Goal: Information Seeking & Learning: Check status

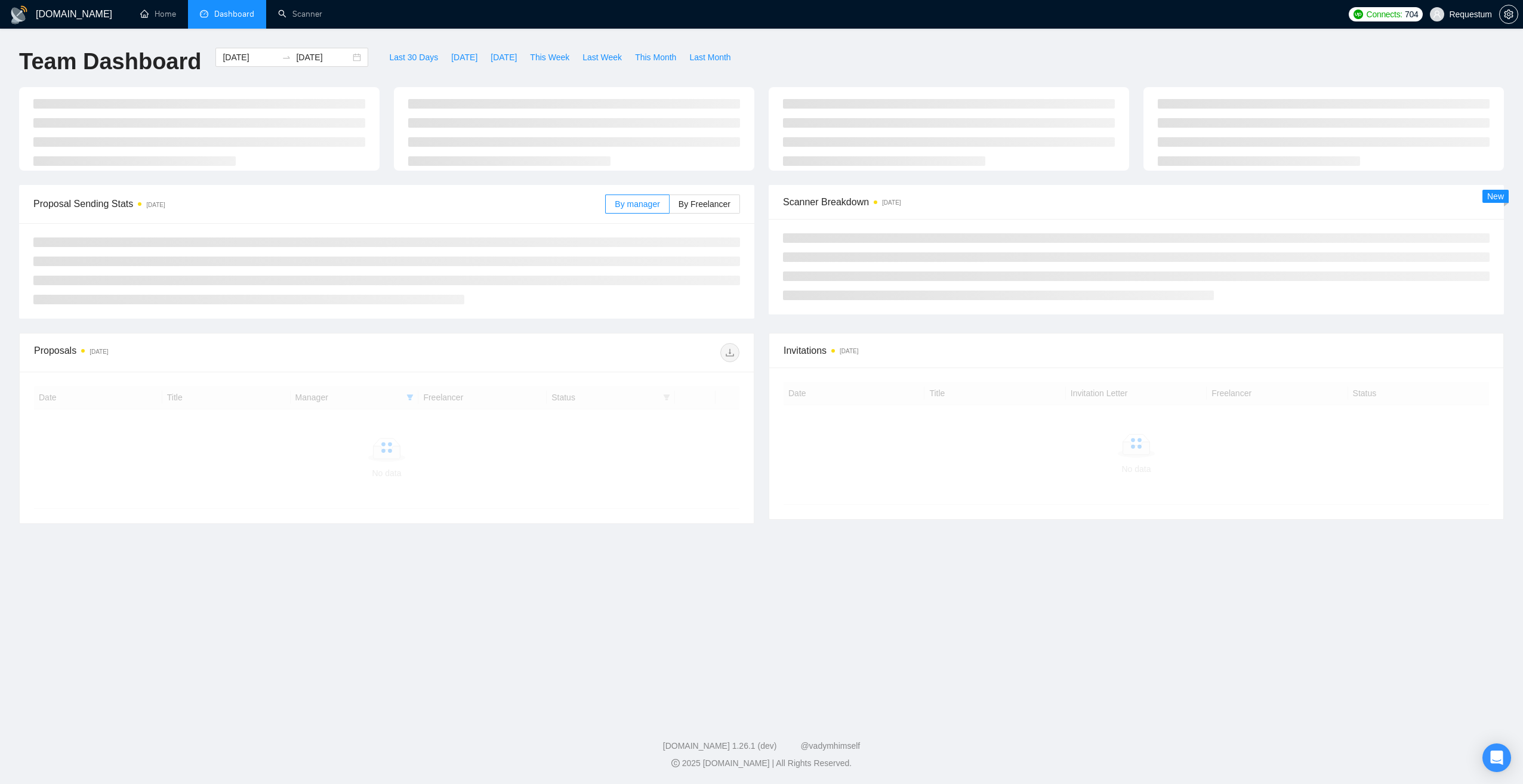
click at [232, 6] on li "Dashboard" at bounding box center [228, 14] width 78 height 28
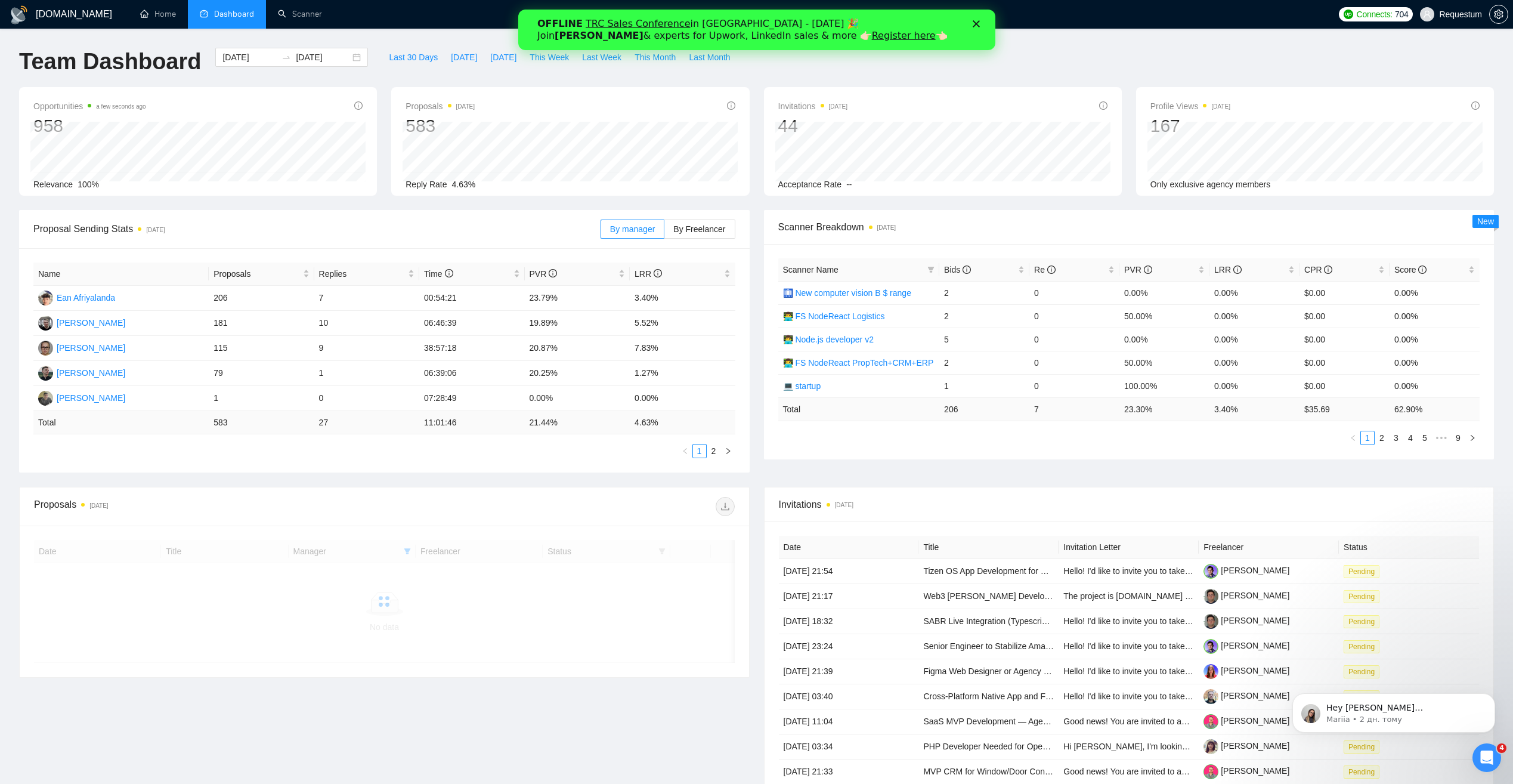
click at [977, 24] on icon "Закрити" at bounding box center [976, 23] width 7 height 7
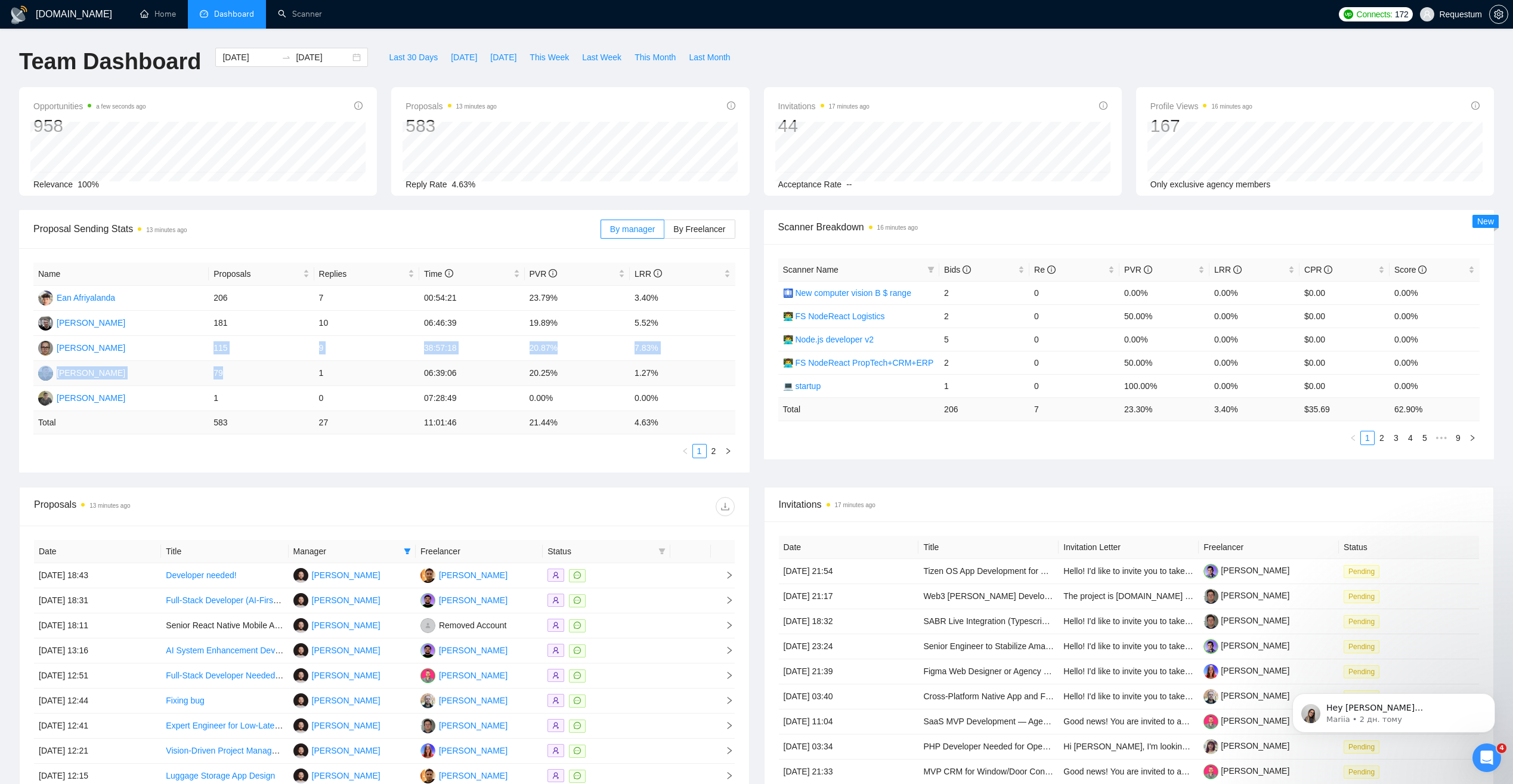
drag, startPoint x: 211, startPoint y: 346, endPoint x: 234, endPoint y: 374, distance: 36.2
click at [234, 374] on tbody "Ean Afriyalanda 206 7 00:54:21 23.79% 3.40% [PERSON_NAME] 181 10 06:46:39 19.89…" at bounding box center [384, 348] width 702 height 125
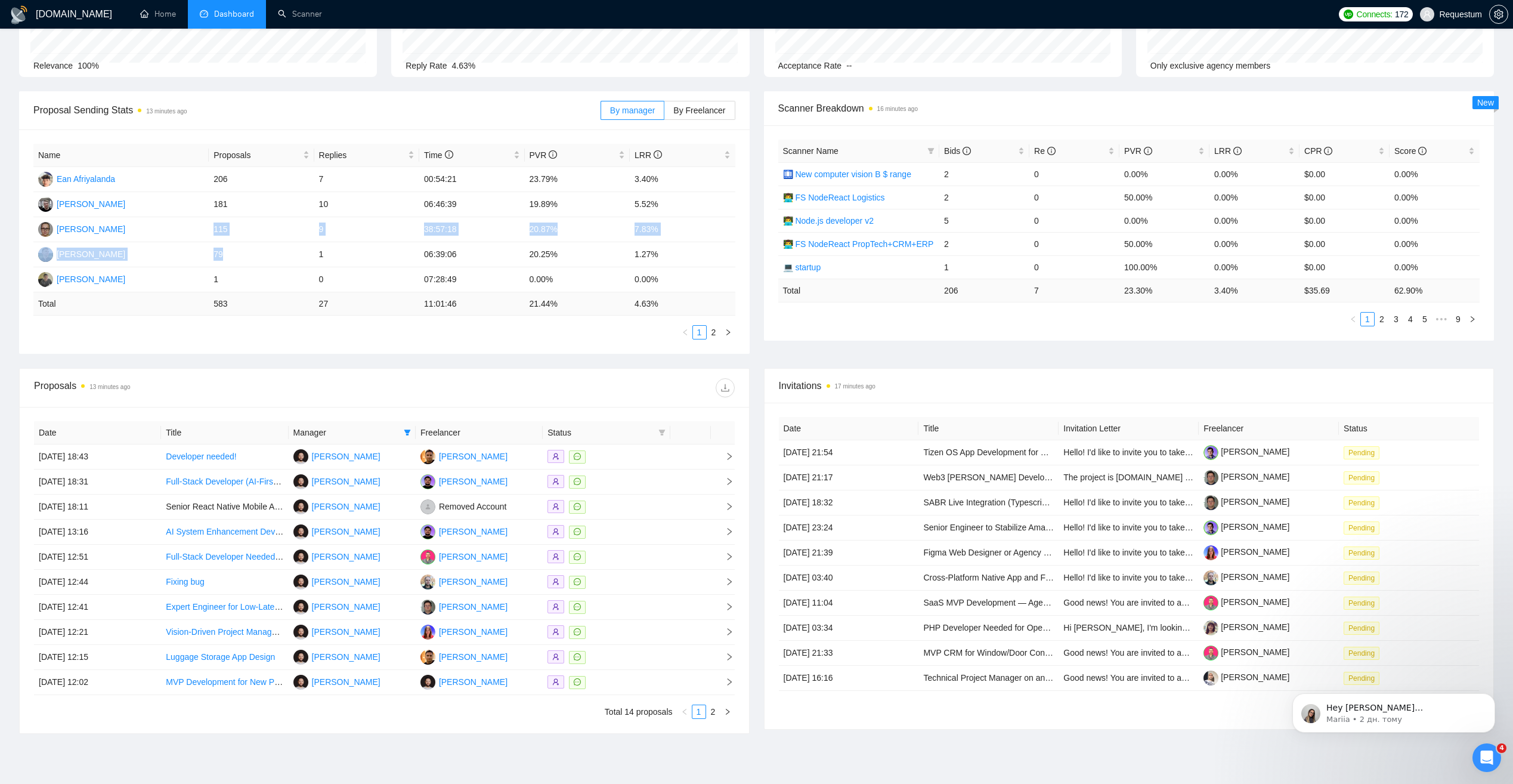
scroll to position [119, 0]
click at [402, 428] on span at bounding box center [407, 432] width 12 height 17
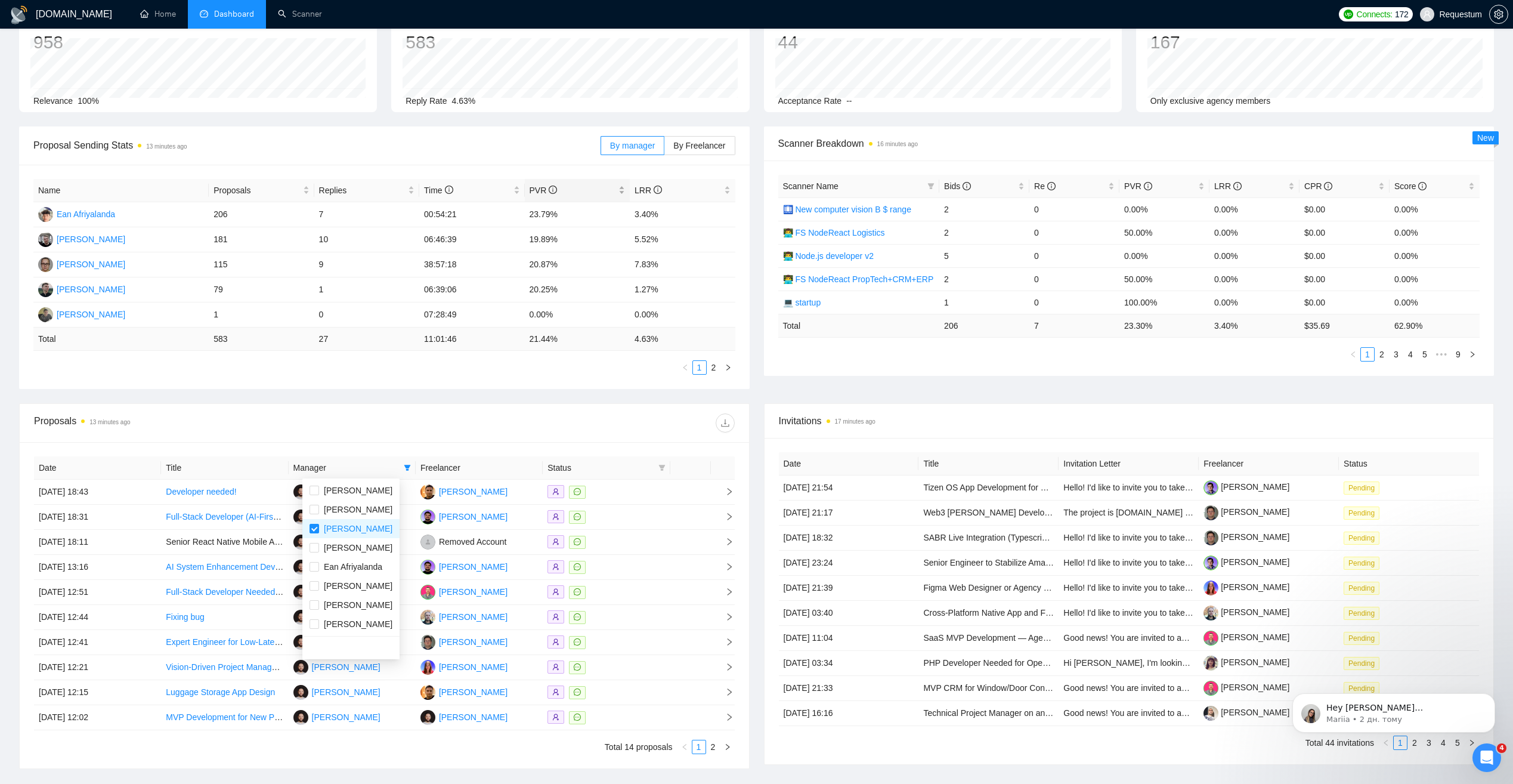
scroll to position [0, 0]
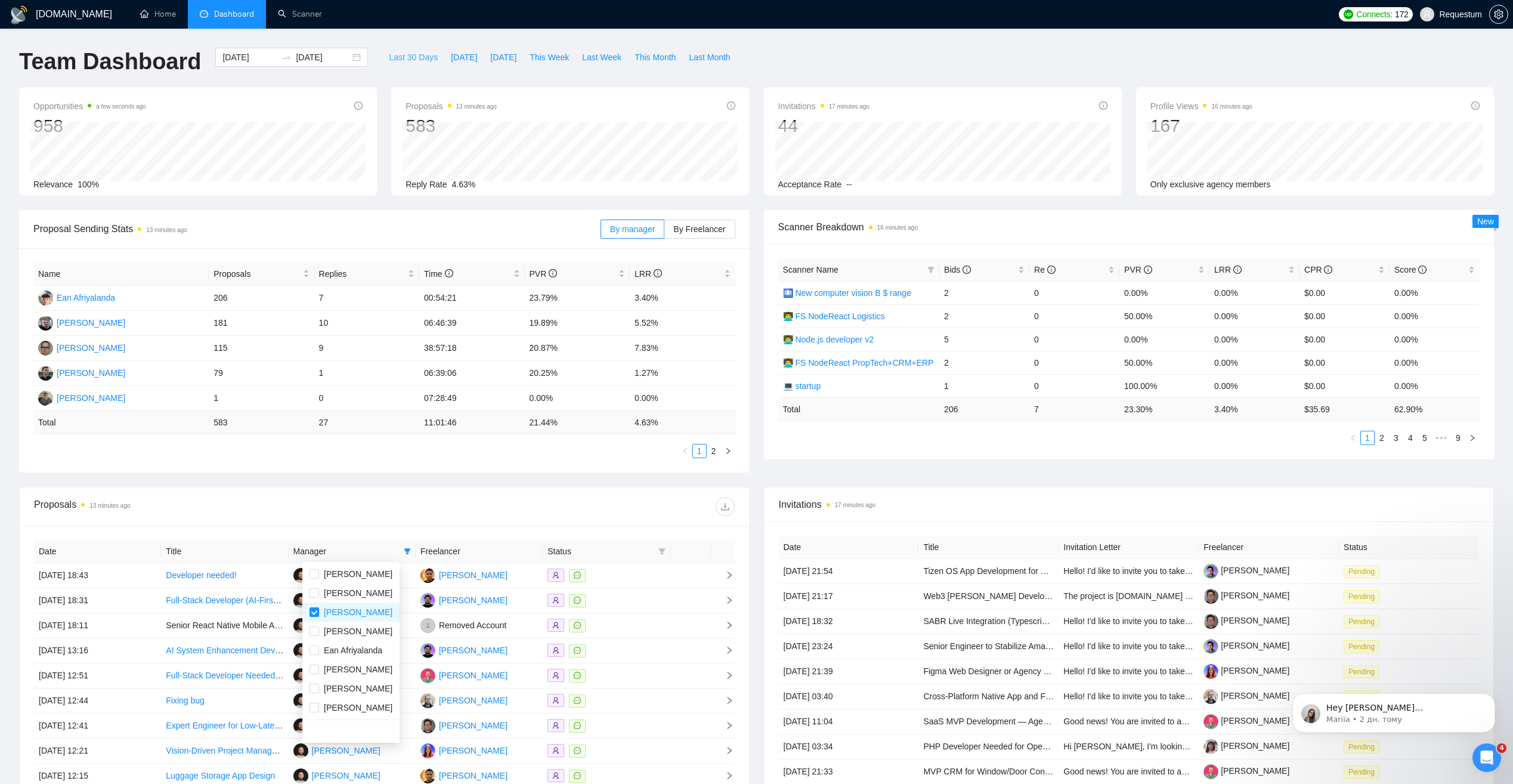
click at [392, 53] on span "Last 30 Days" at bounding box center [413, 57] width 49 height 13
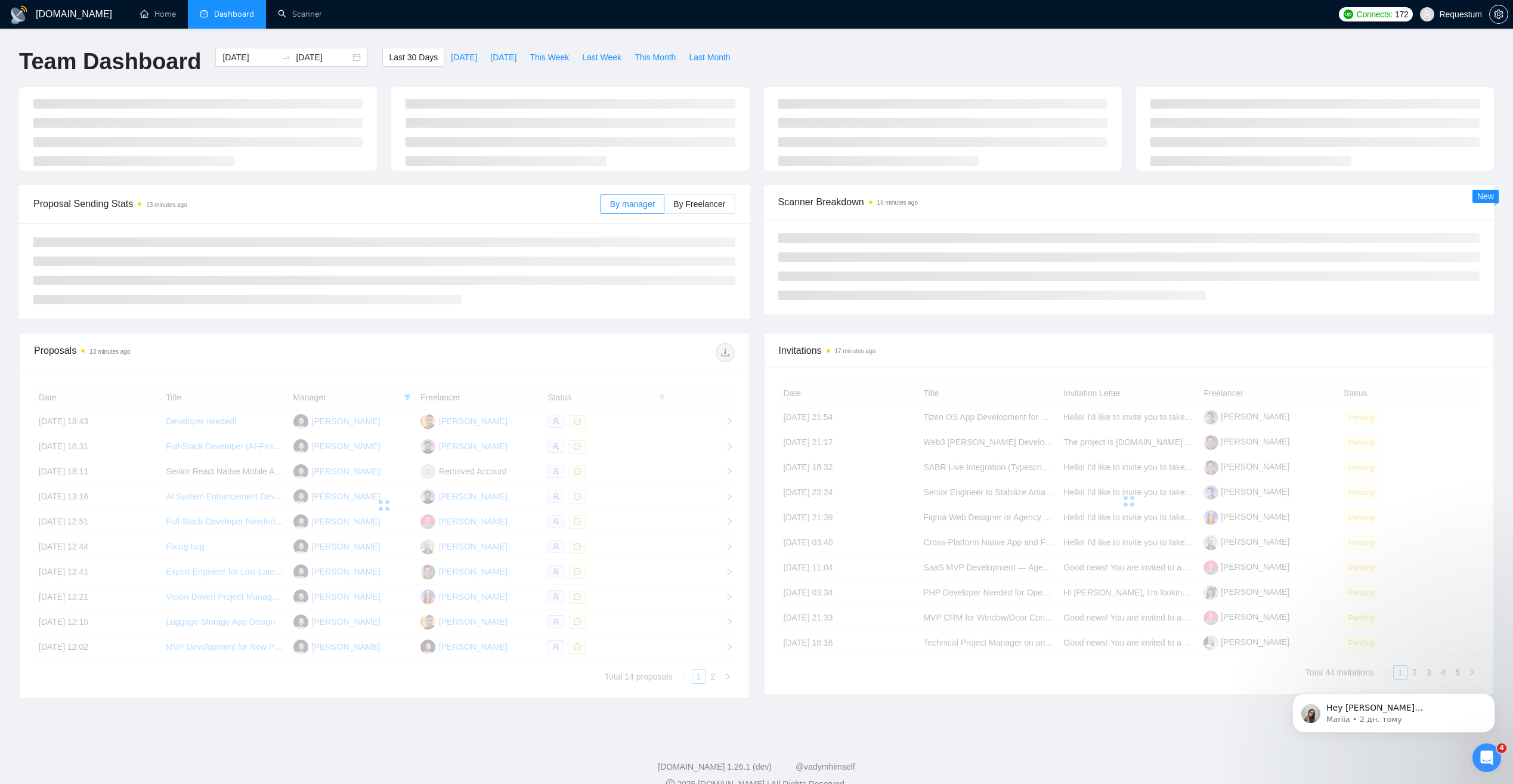
type input "[DATE]"
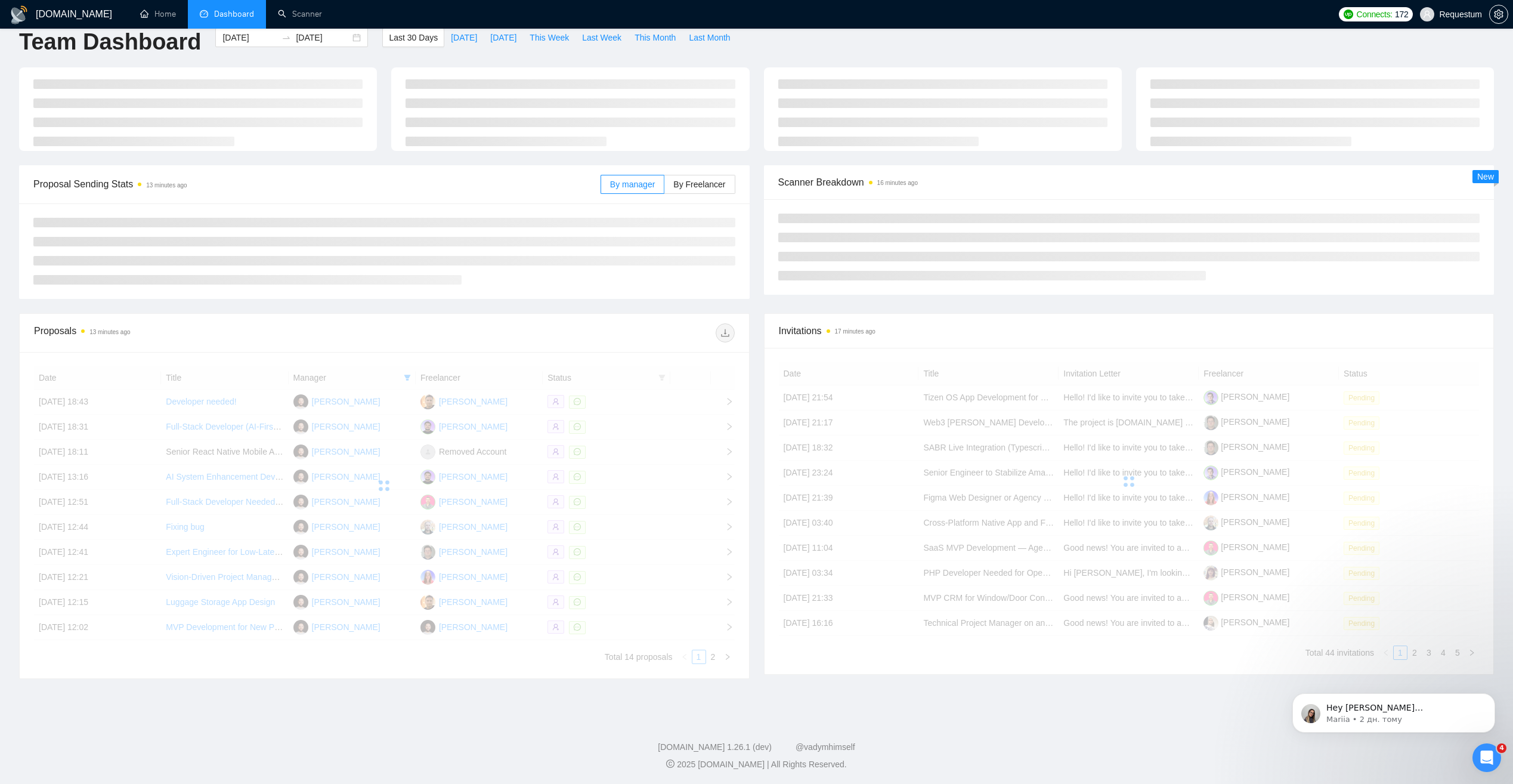
scroll to position [21, 0]
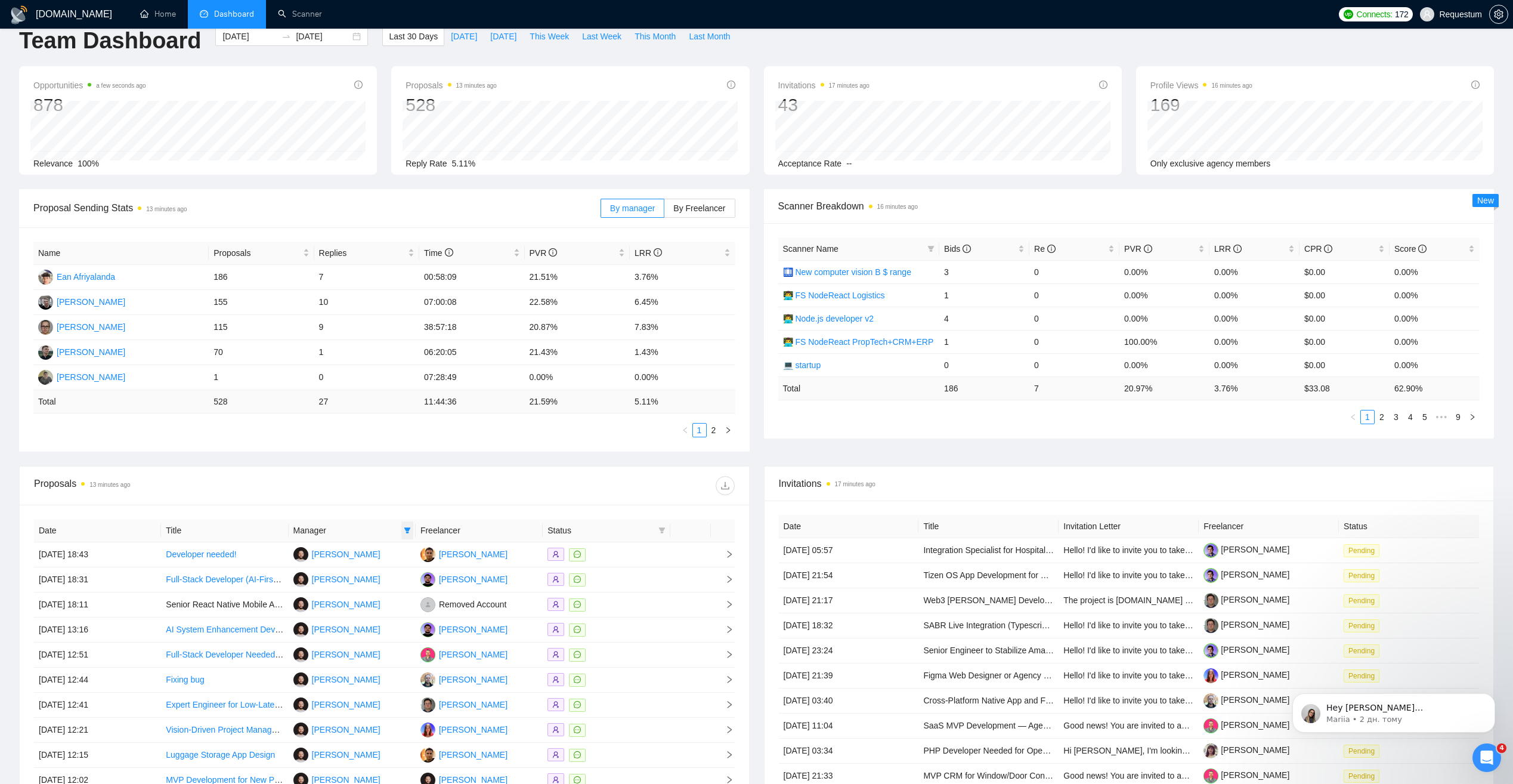
click at [404, 533] on icon "filter" at bounding box center [407, 530] width 7 height 7
click at [358, 576] on span "[PERSON_NAME]" at bounding box center [358, 572] width 68 height 9
checkbox input "false"
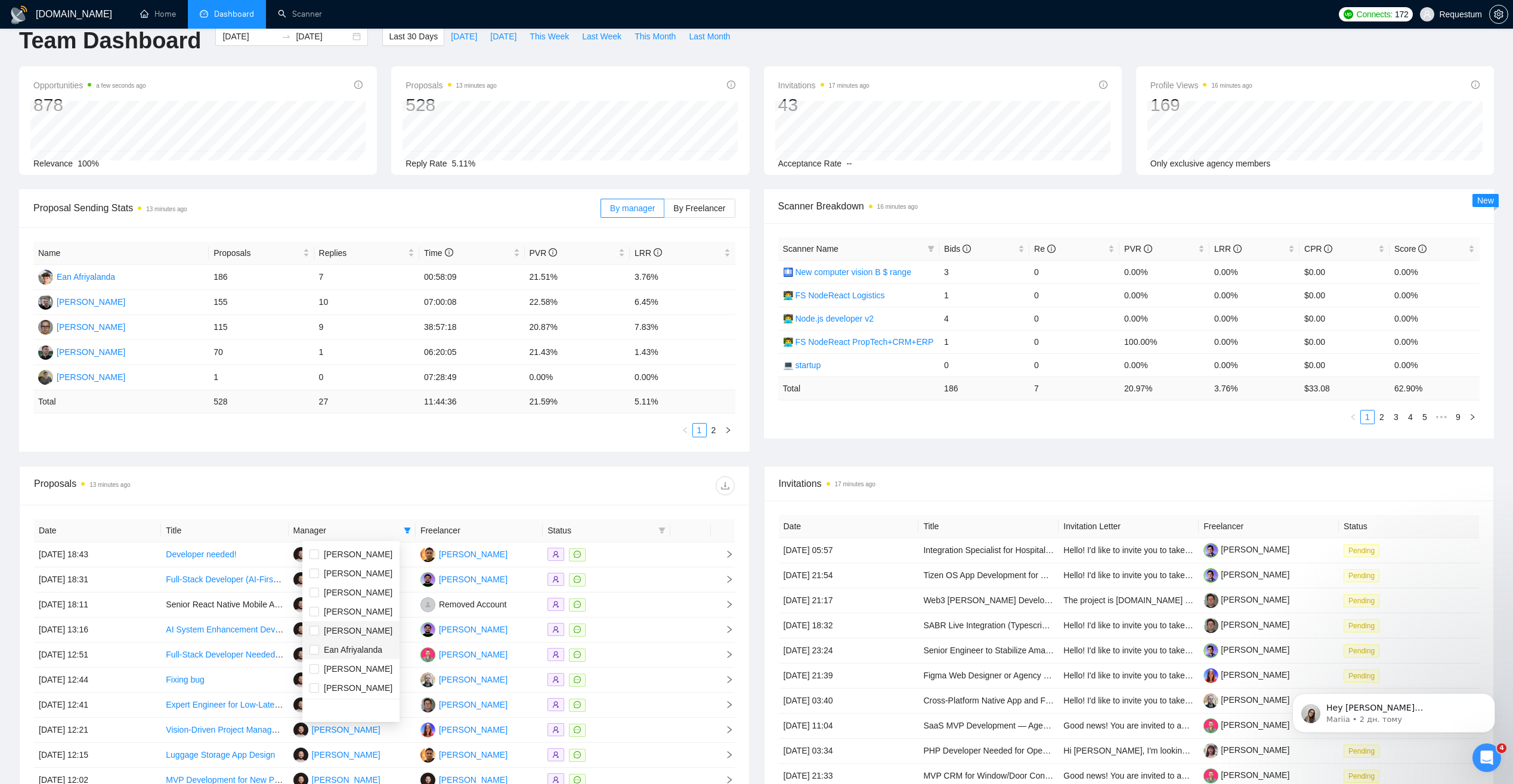
scroll to position [19, 0]
click at [352, 611] on span "[PERSON_NAME]" at bounding box center [358, 610] width 68 height 9
checkbox input "true"
click at [375, 502] on div "Proposals 13 minutes ago" at bounding box center [384, 486] width 701 height 38
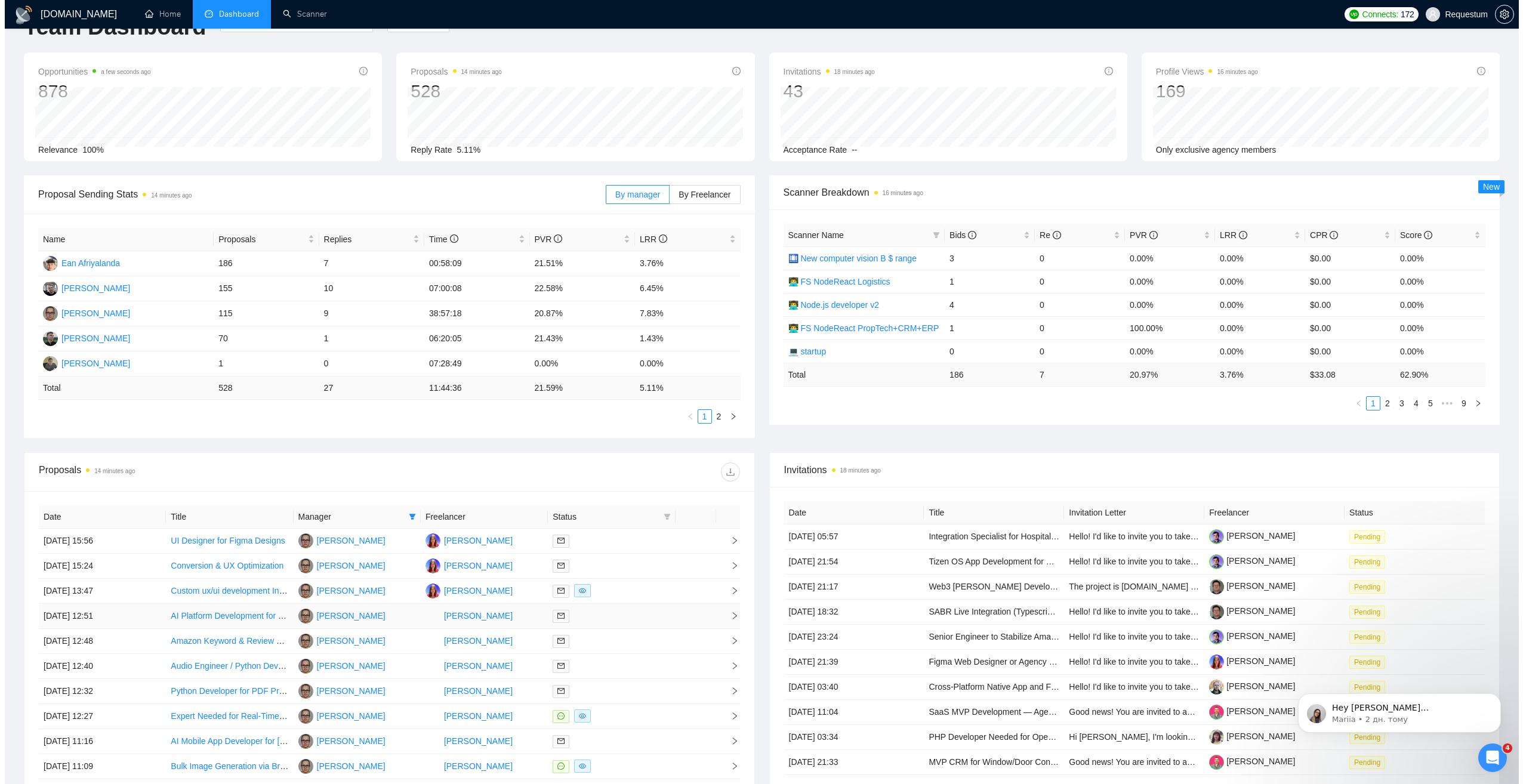
scroll to position [175, 0]
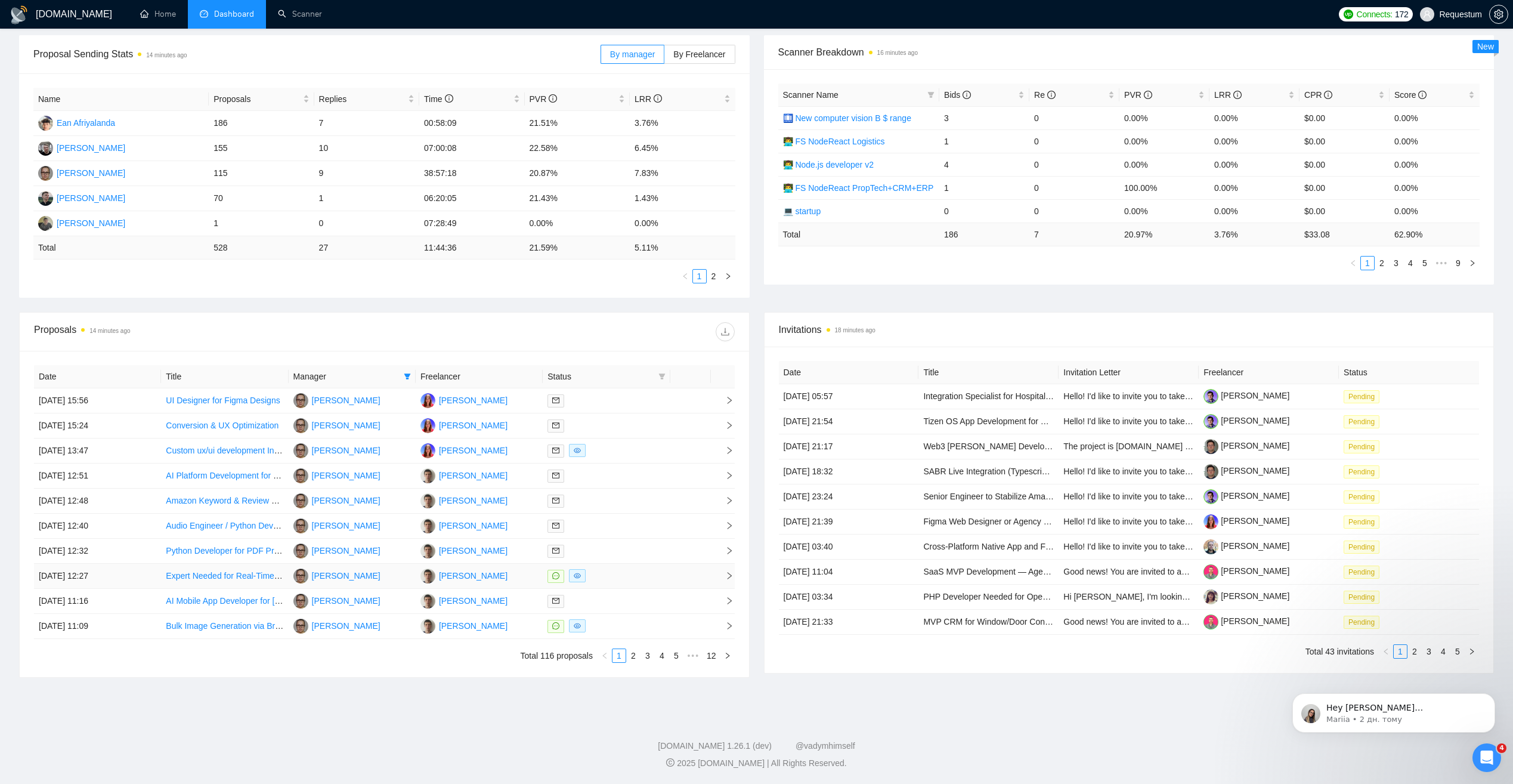
click at [603, 572] on div at bounding box center [606, 576] width 117 height 13
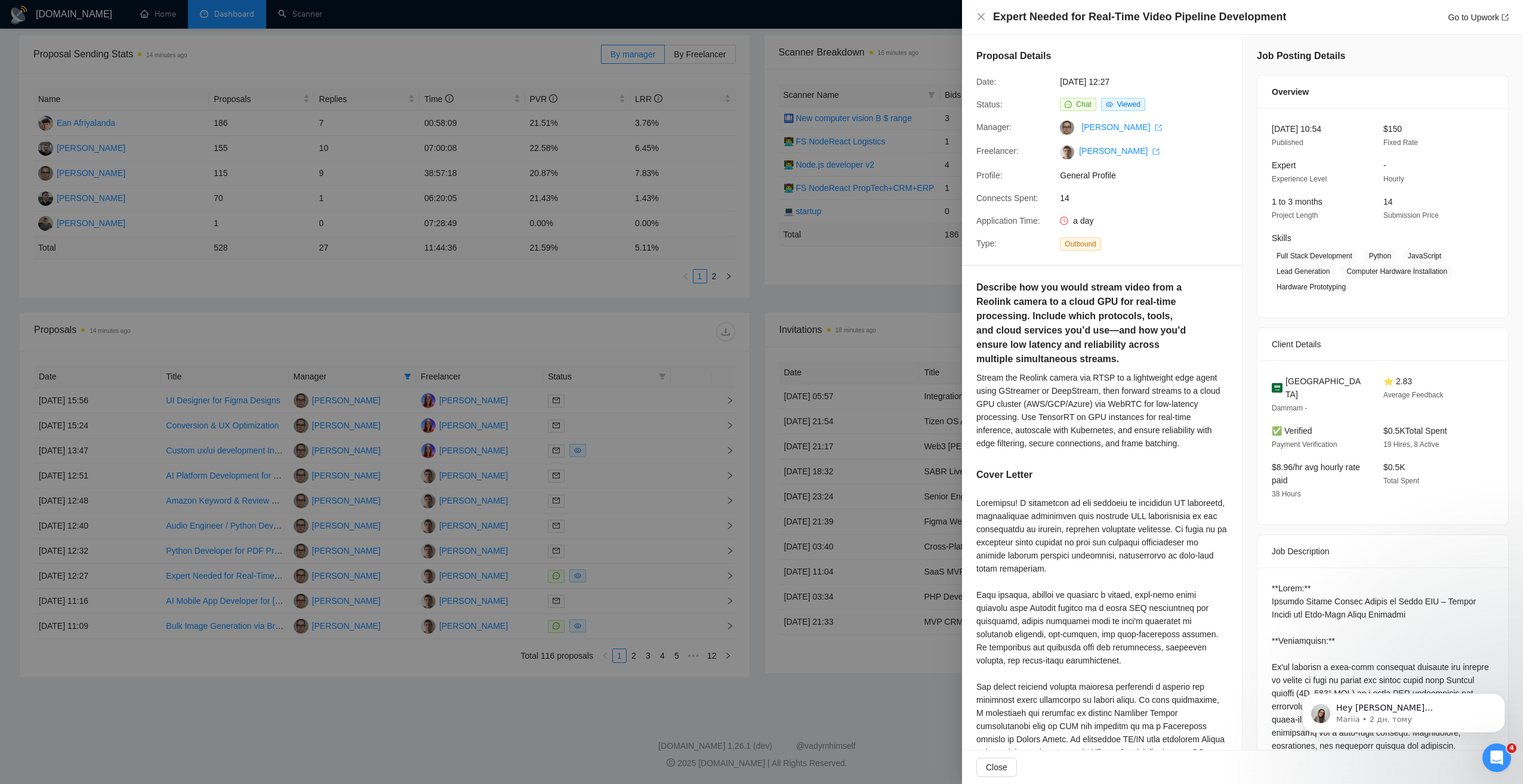
click at [592, 332] on div at bounding box center [761, 392] width 1523 height 784
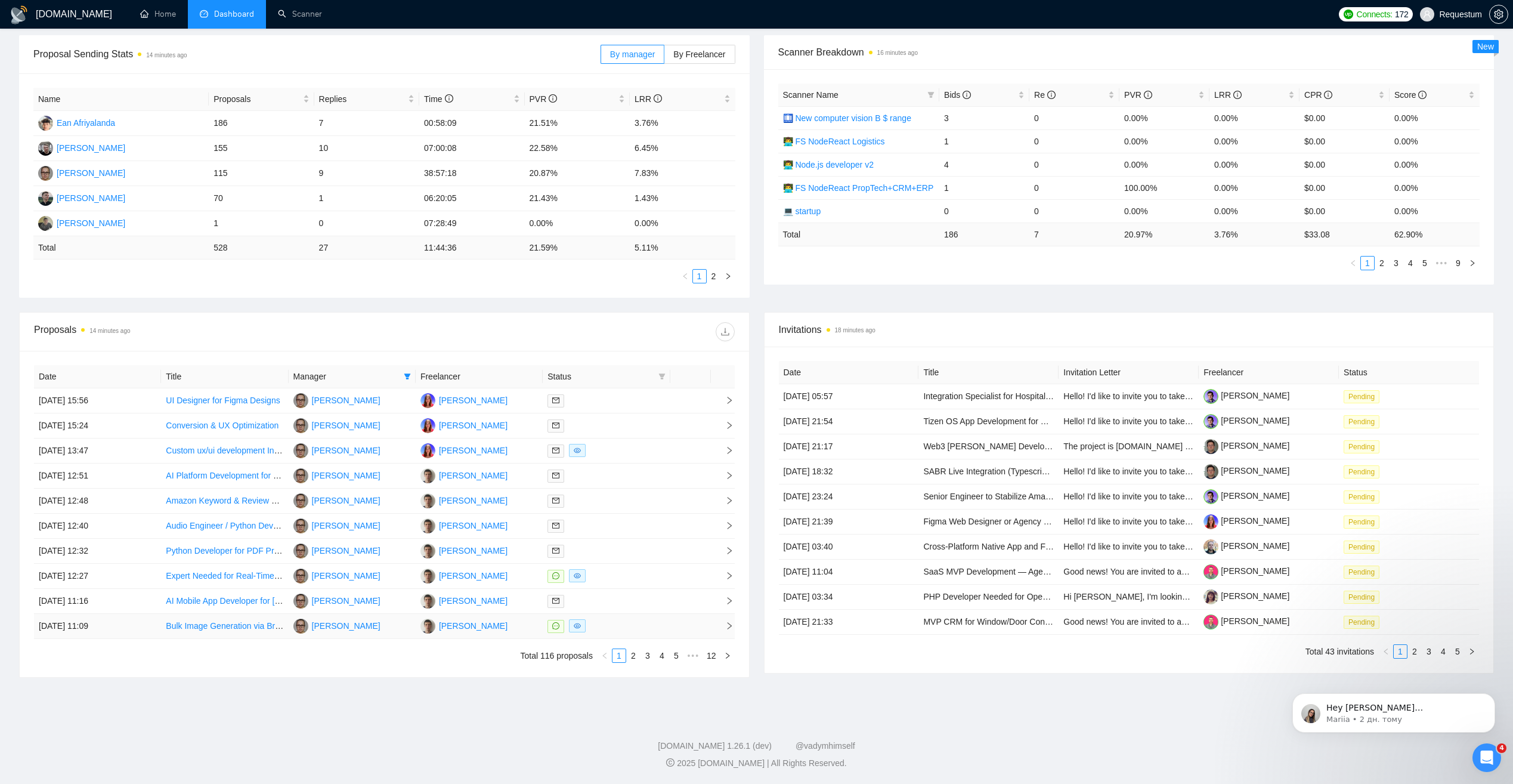
click at [606, 631] on div at bounding box center [606, 626] width 117 height 13
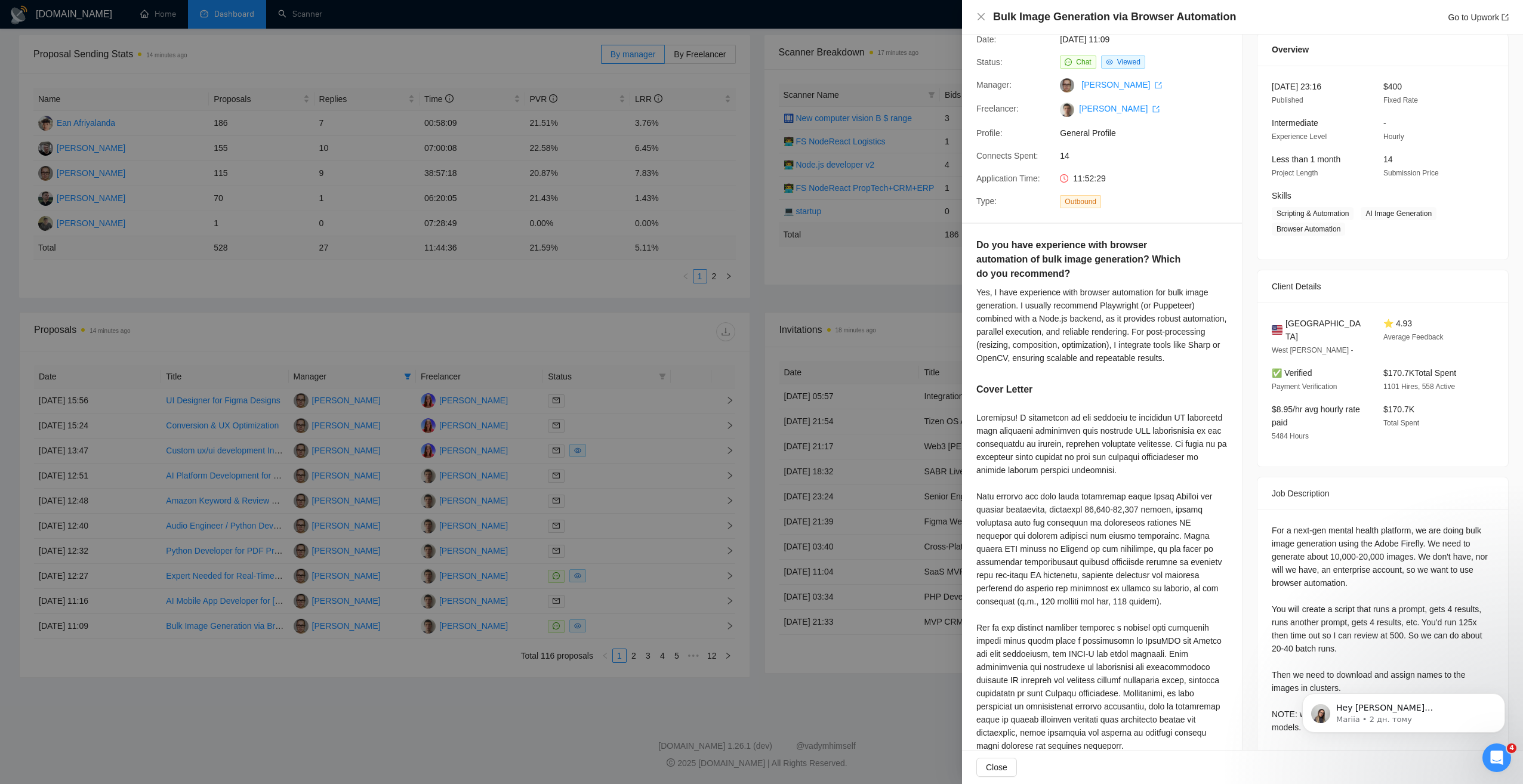
scroll to position [0, 0]
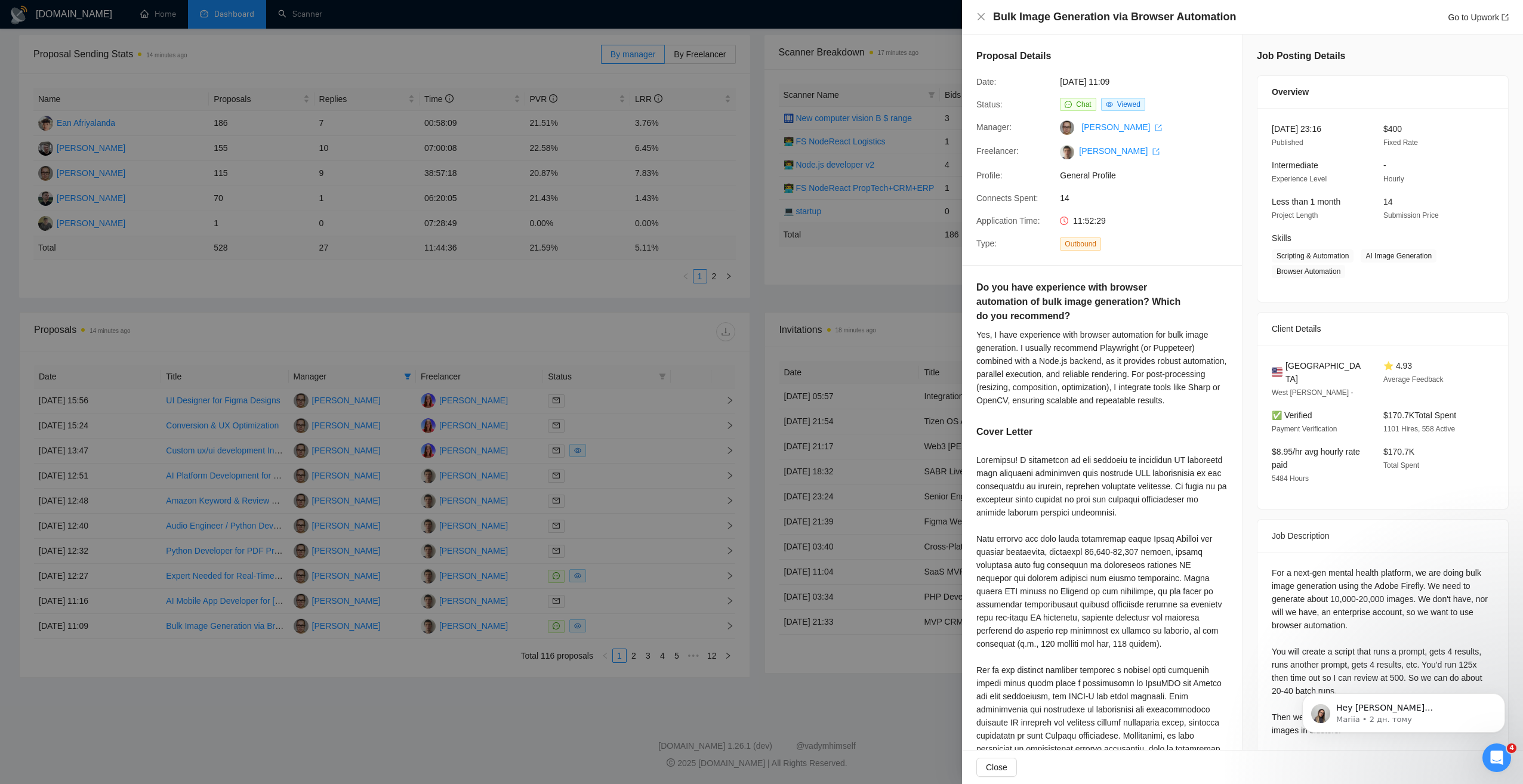
click at [651, 324] on div at bounding box center [761, 392] width 1523 height 784
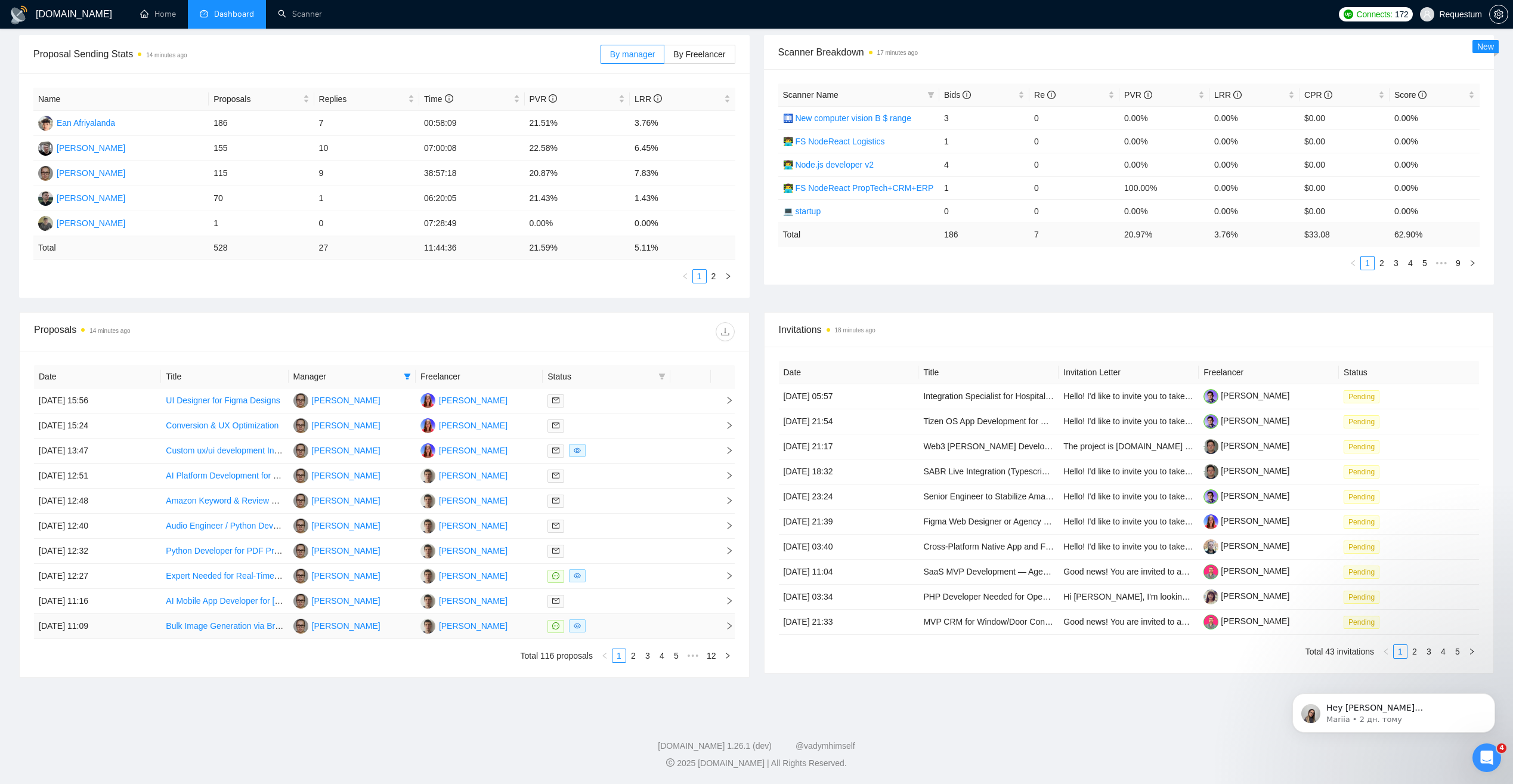
click at [622, 626] on div at bounding box center [606, 626] width 117 height 13
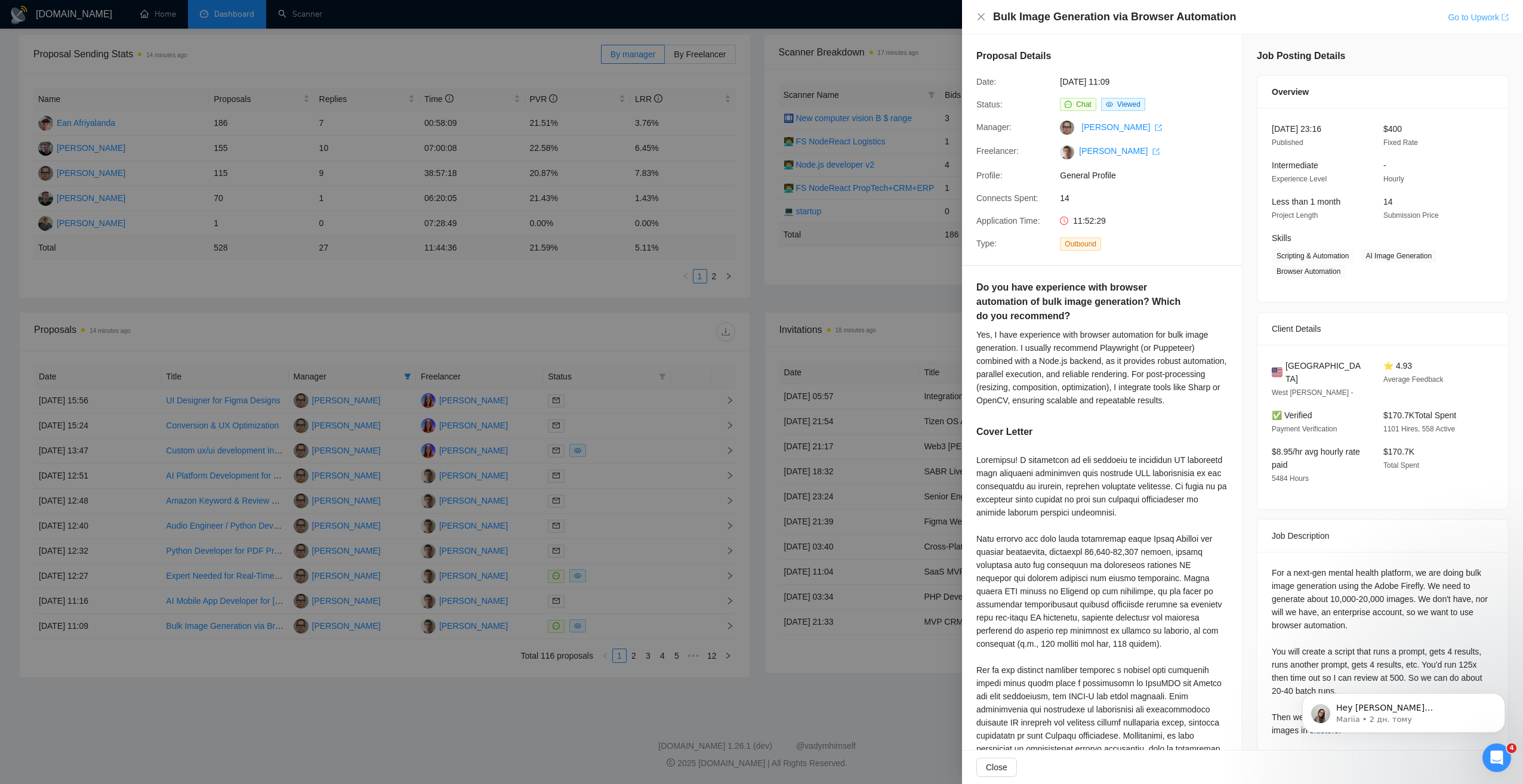
click at [1448, 15] on link "Go to Upwork" at bounding box center [1478, 17] width 61 height 9
click at [536, 319] on div at bounding box center [761, 392] width 1523 height 784
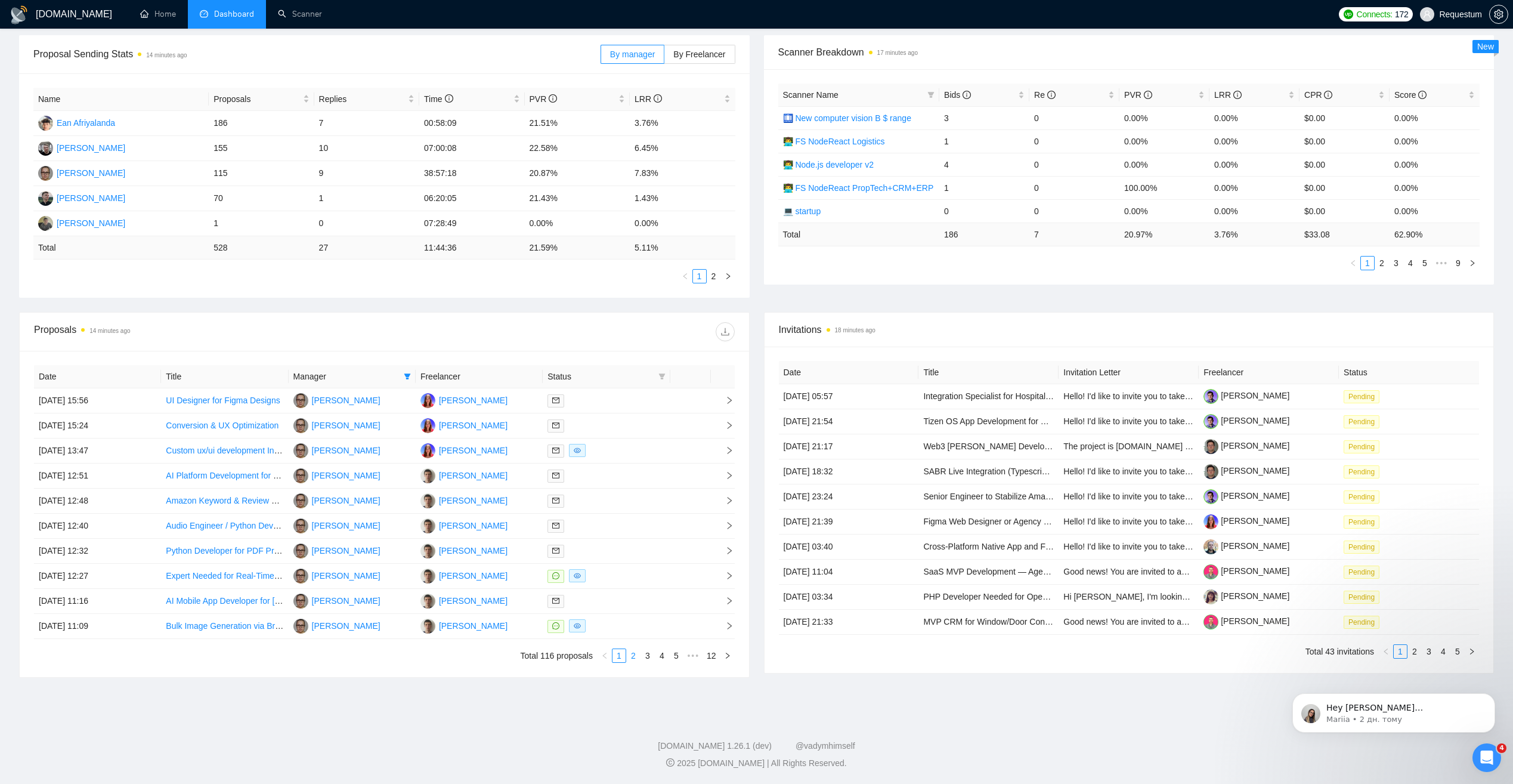
click at [633, 658] on link "2" at bounding box center [633, 656] width 13 height 13
click at [646, 658] on link "3" at bounding box center [648, 656] width 13 height 13
click at [600, 577] on div at bounding box center [606, 576] width 117 height 13
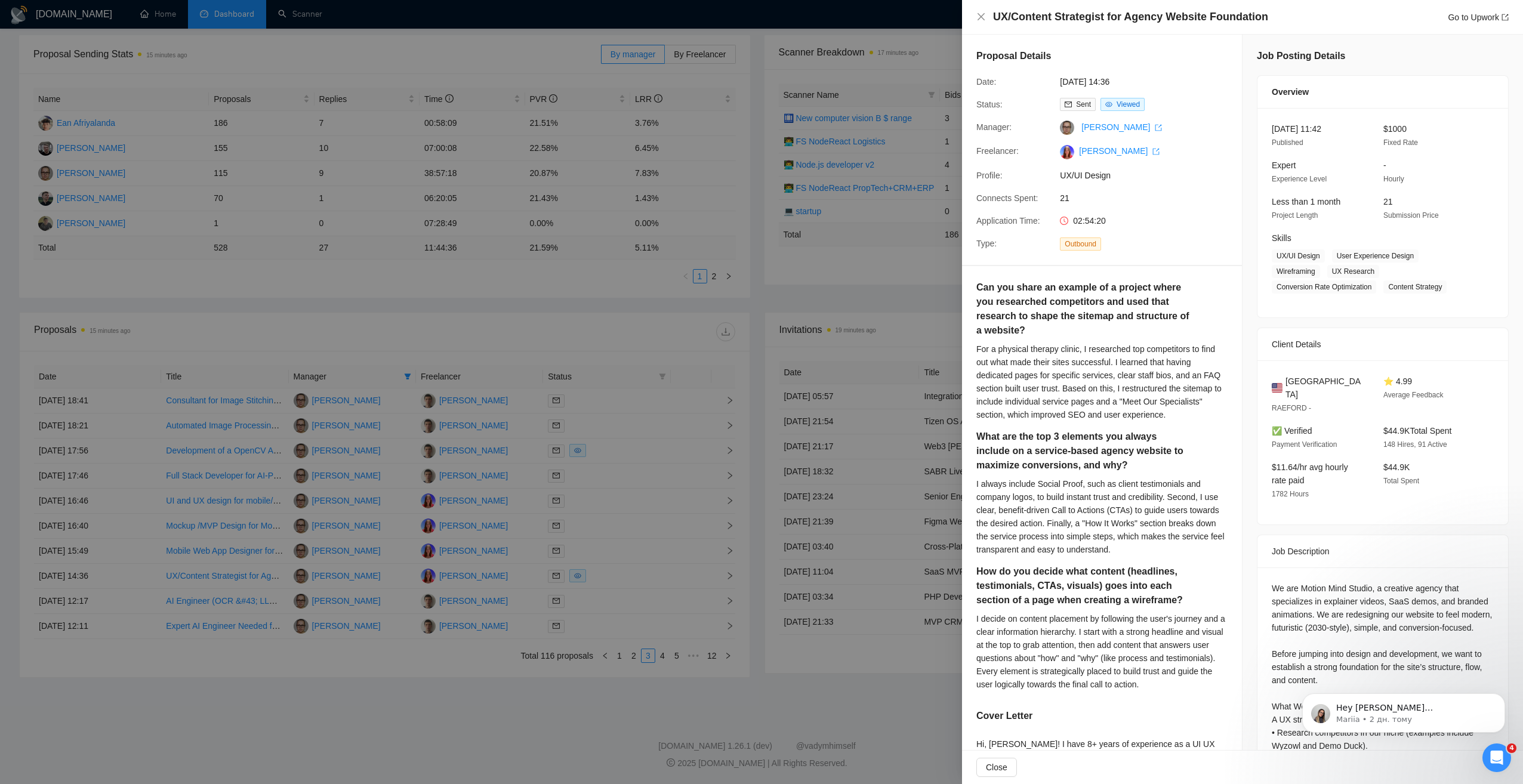
click at [615, 445] on div at bounding box center [761, 392] width 1523 height 784
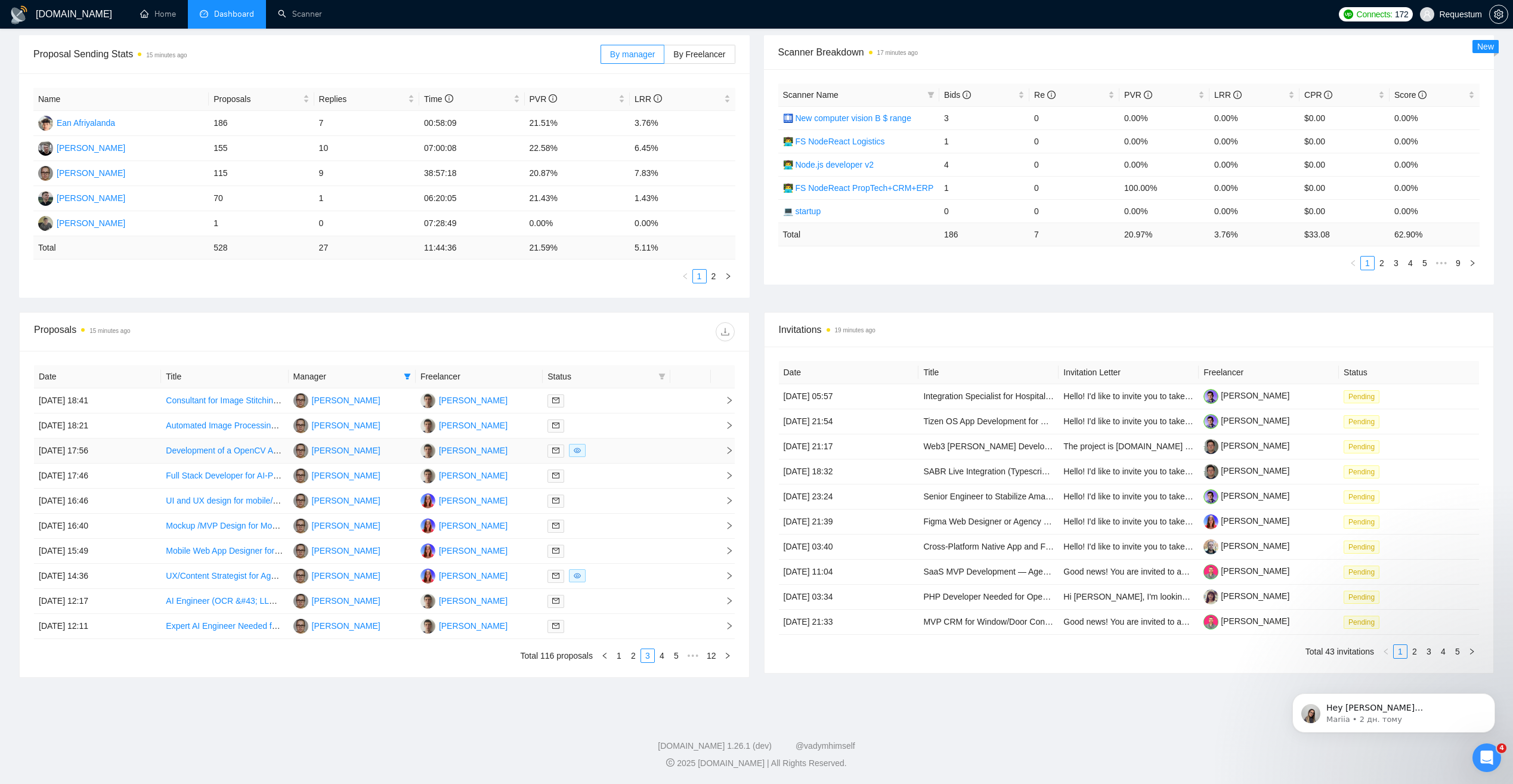
click at [615, 447] on div at bounding box center [606, 451] width 117 height 13
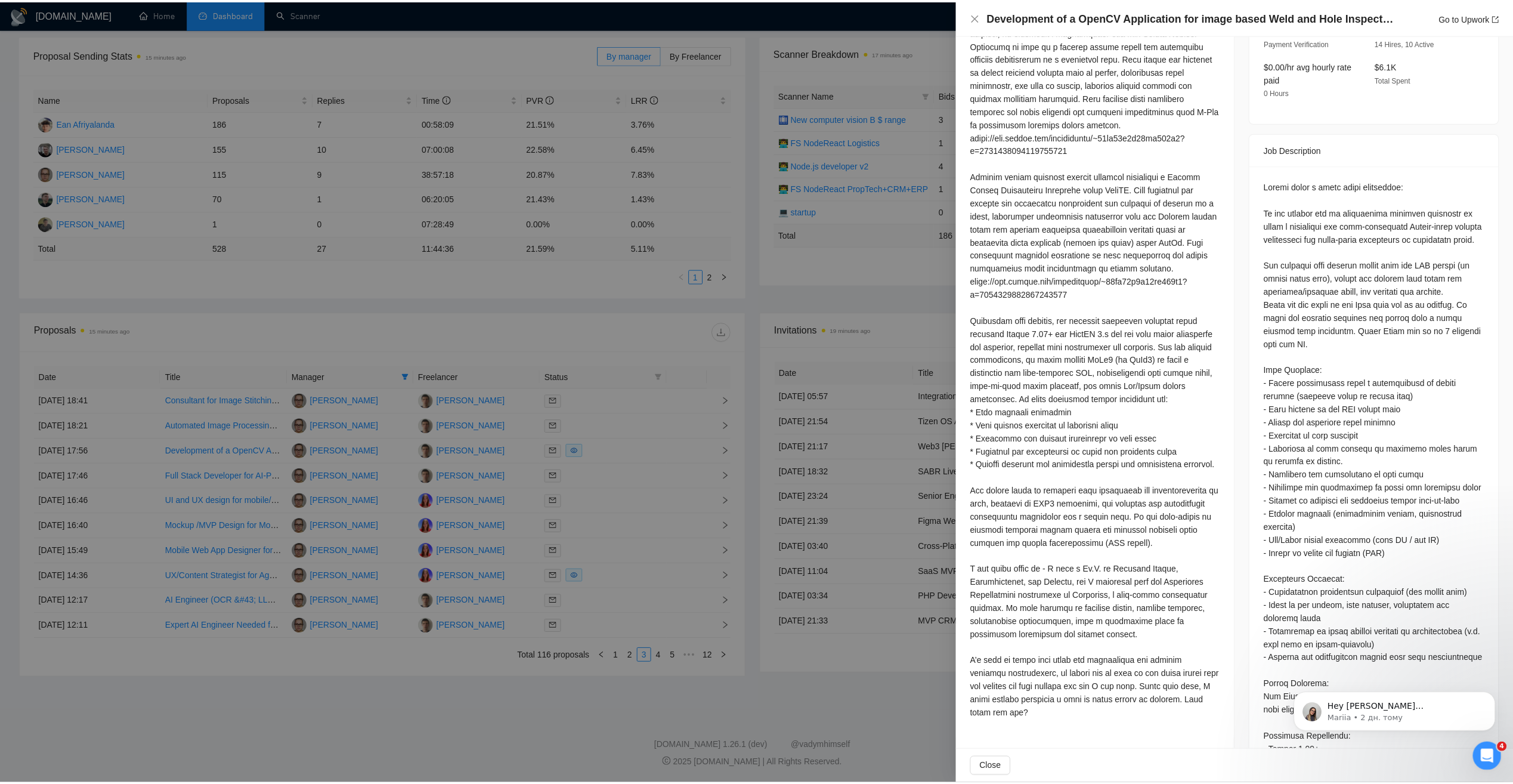
scroll to position [159, 0]
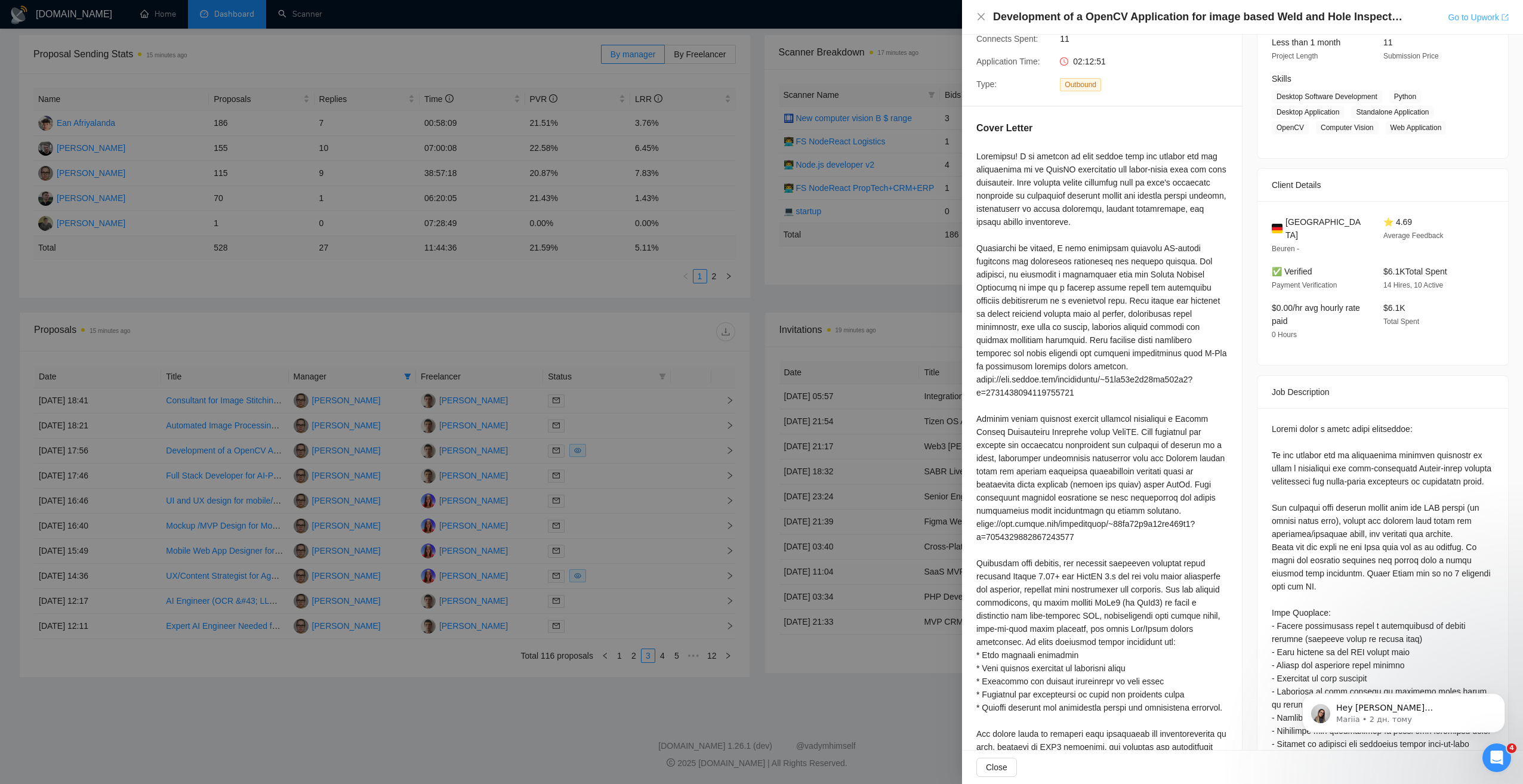
click at [1487, 19] on link "Go to Upwork" at bounding box center [1478, 17] width 61 height 9
click at [597, 317] on div at bounding box center [761, 392] width 1523 height 784
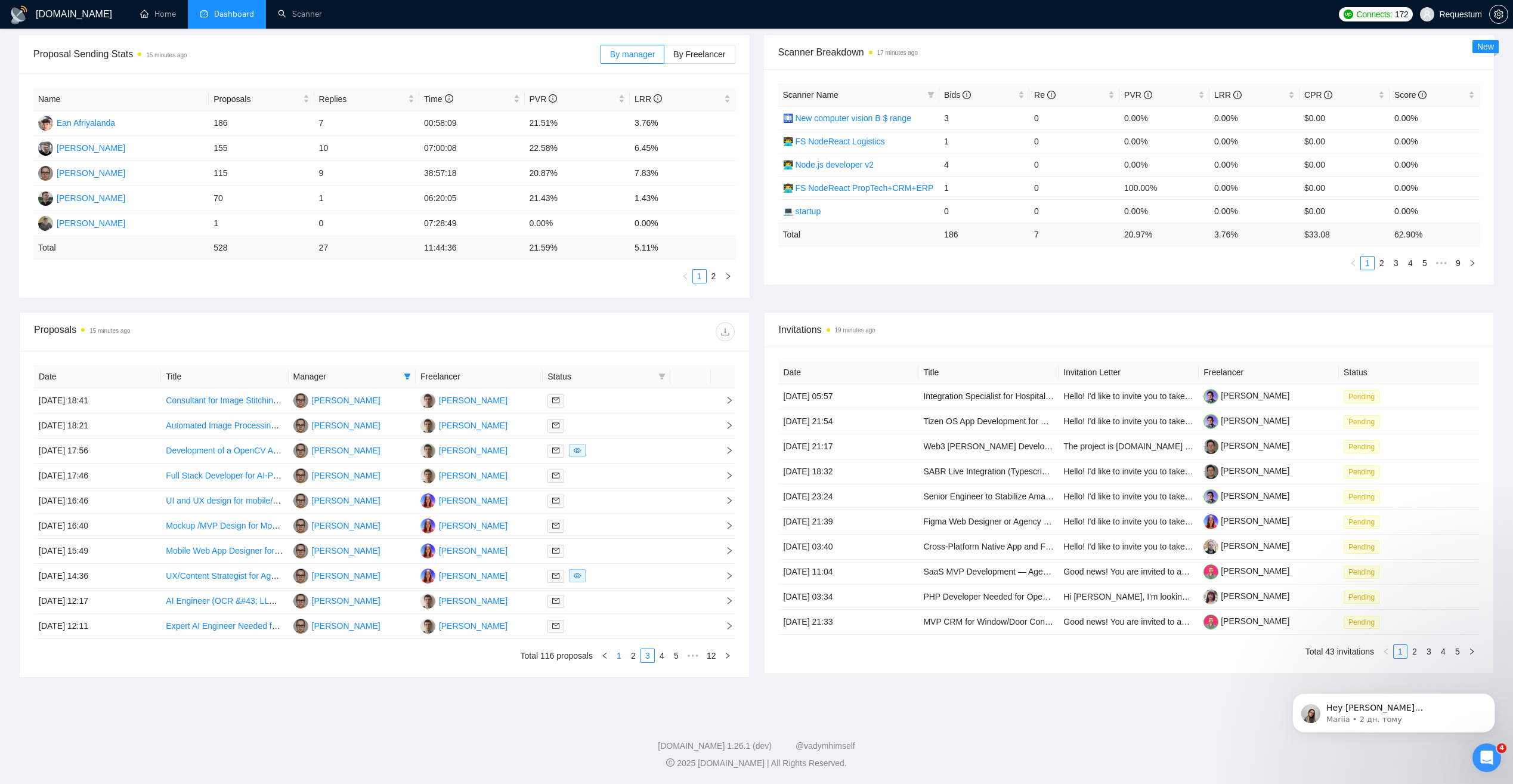
click at [624, 660] on link "1" at bounding box center [619, 656] width 13 height 13
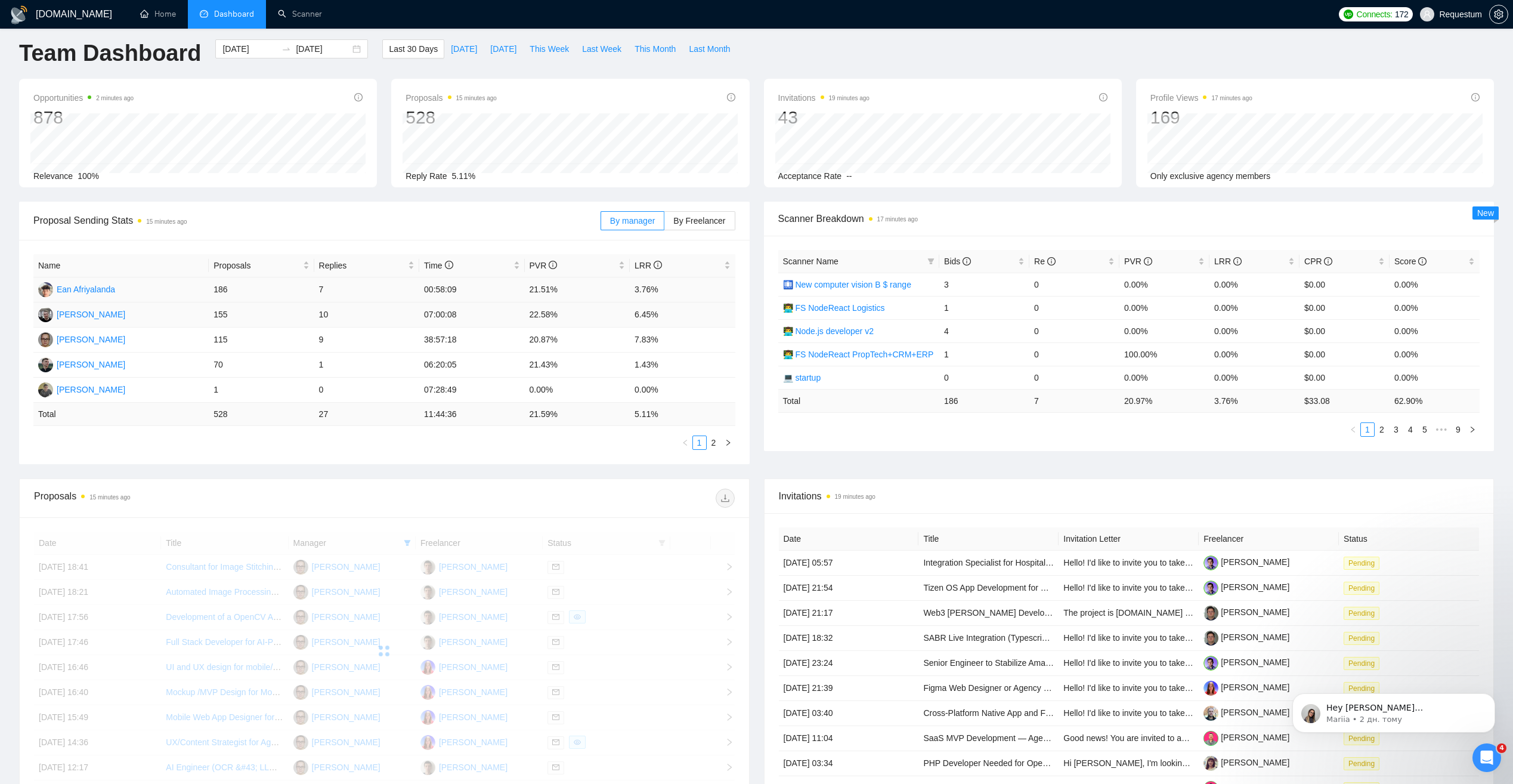
scroll to position [0, 0]
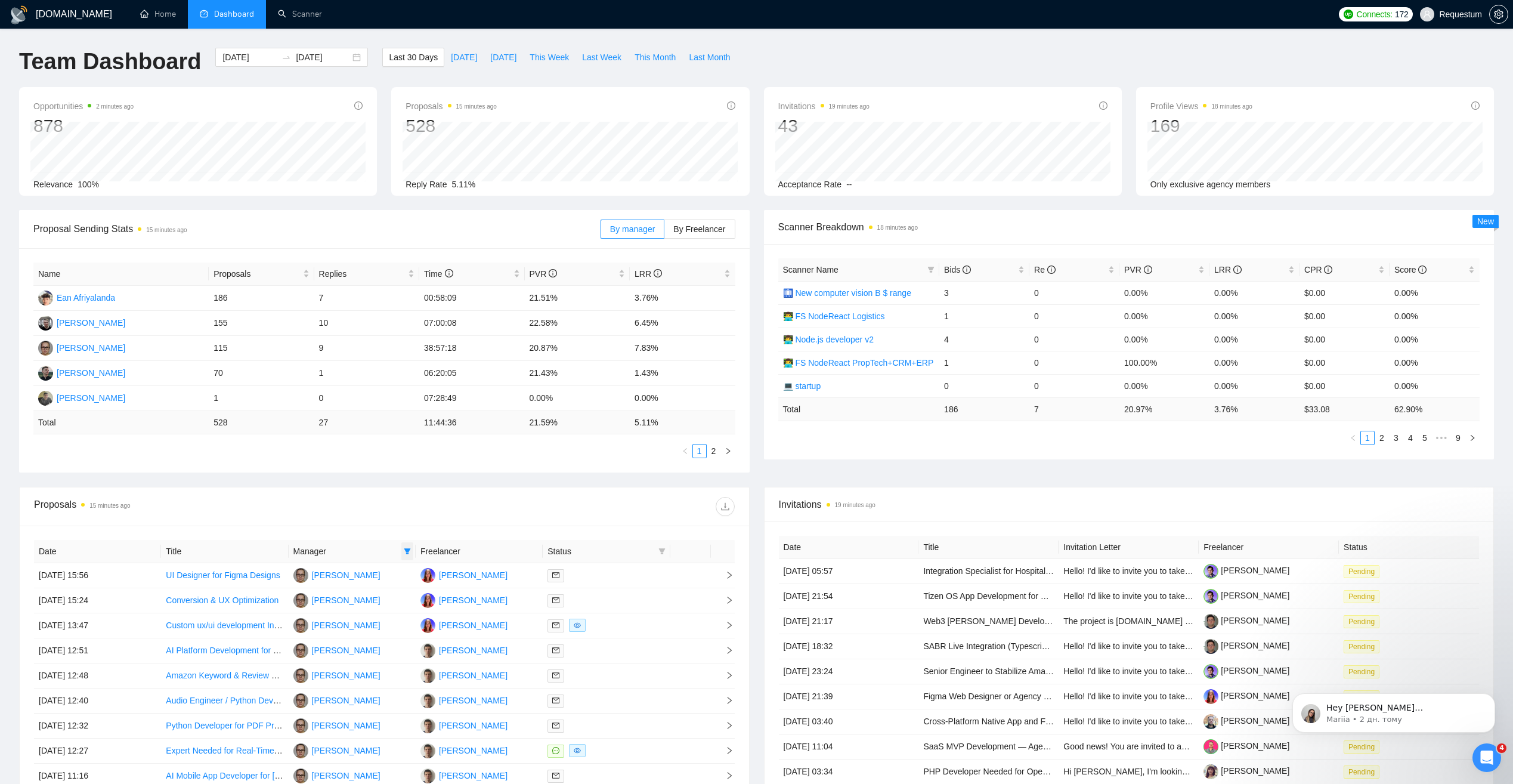
click at [409, 552] on icon "filter" at bounding box center [407, 551] width 7 height 7
click at [360, 686] on span "[PERSON_NAME]" at bounding box center [358, 687] width 68 height 9
checkbox input "false"
click at [372, 535] on div "Date Title Manager Freelancer Status [DATE] 15:56 UI Designer for Figma Designs…" at bounding box center [385, 689] width 730 height 327
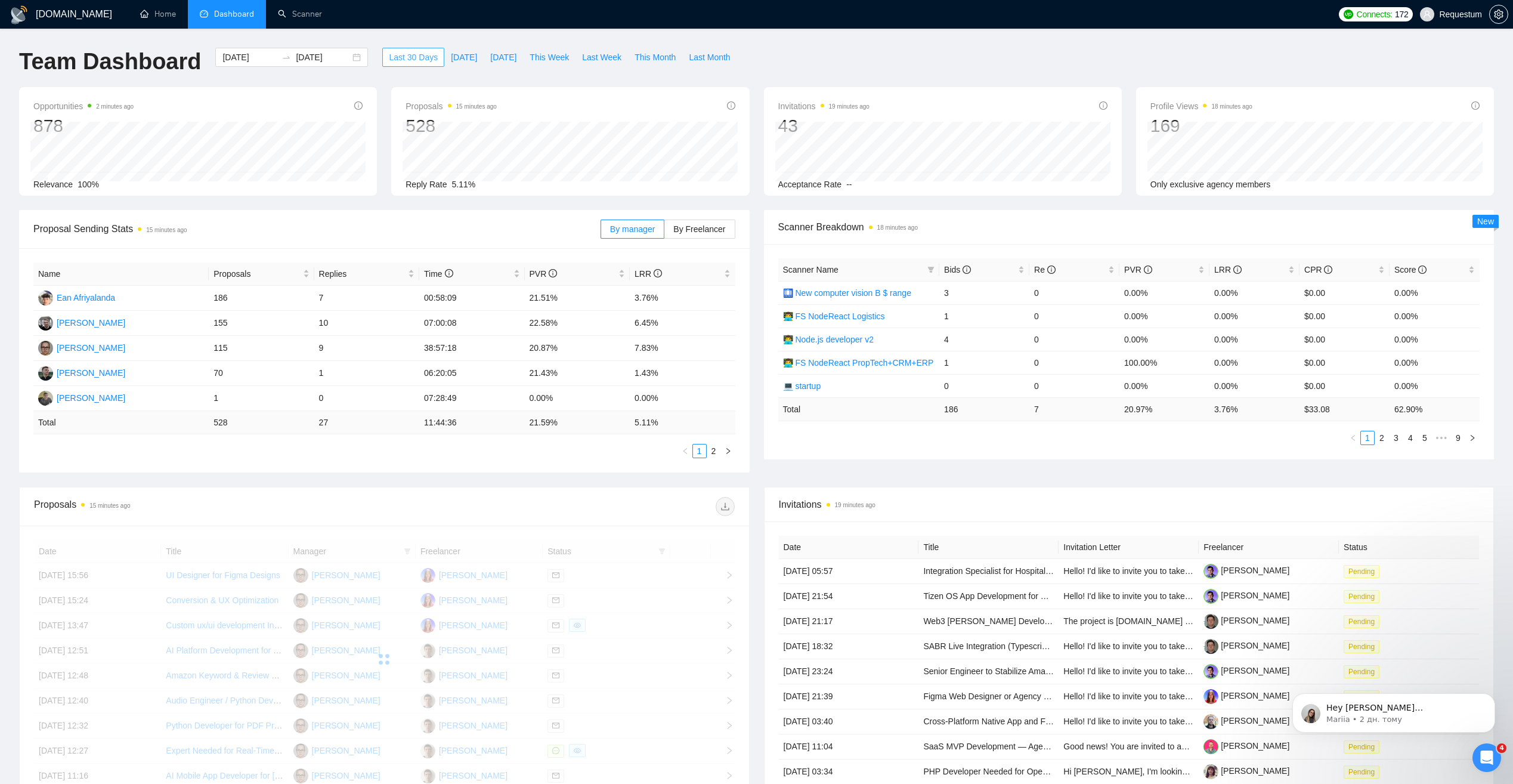
click at [411, 51] on span "Last 30 Days" at bounding box center [413, 57] width 49 height 13
